Goal: Register for event/course

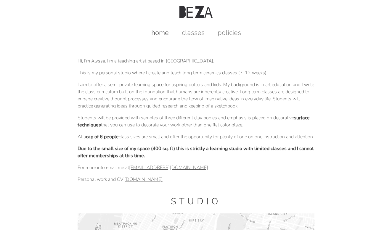
scroll to position [3, 0]
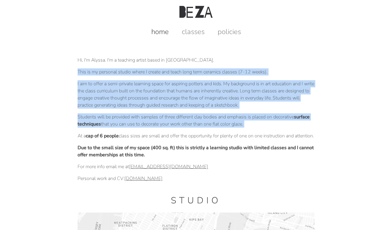
drag, startPoint x: 156, startPoint y: 65, endPoint x: 145, endPoint y: 130, distance: 65.8
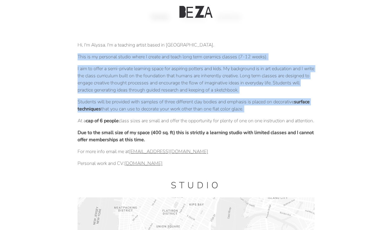
scroll to position [19, 0]
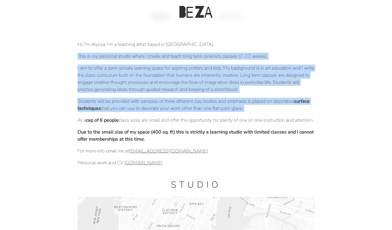
drag, startPoint x: 145, startPoint y: 130, endPoint x: 146, endPoint y: 160, distance: 29.6
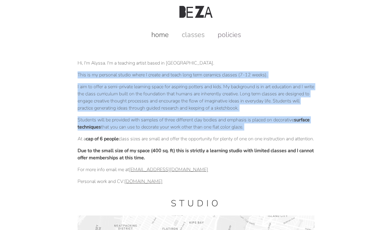
scroll to position [0, 0]
click at [191, 35] on link "classes" at bounding box center [193, 34] width 35 height 9
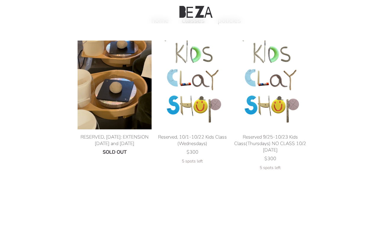
scroll to position [14, 0]
click at [118, 138] on div "RESERVED, [DATE]: EXTENSION [DATE] and [DATE]" at bounding box center [114, 140] width 74 height 13
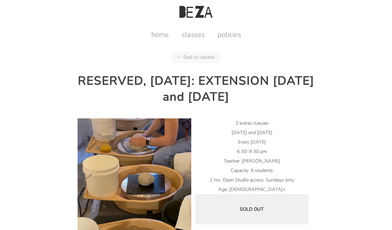
scroll to position [39, 0]
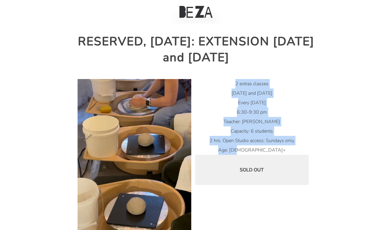
drag, startPoint x: 233, startPoint y: 82, endPoint x: 266, endPoint y: 149, distance: 75.3
click at [266, 150] on ul "2 extras classes August 19 and 26 Every TUESDAY 6:30-9:30 pm Teacher: Alyssa Be…" at bounding box center [252, 117] width 114 height 76
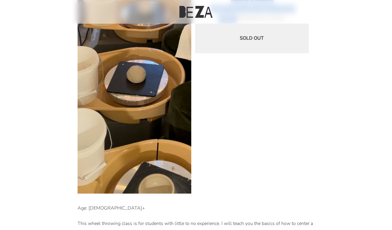
scroll to position [254, 0]
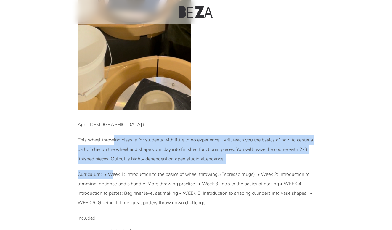
drag, startPoint x: 113, startPoint y: 136, endPoint x: 110, endPoint y: 171, distance: 35.0
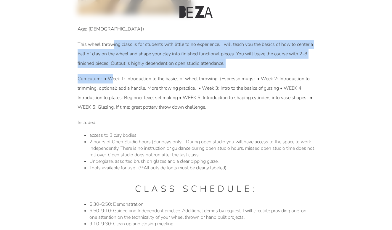
scroll to position [381, 0]
